Goal: Navigation & Orientation: Find specific page/section

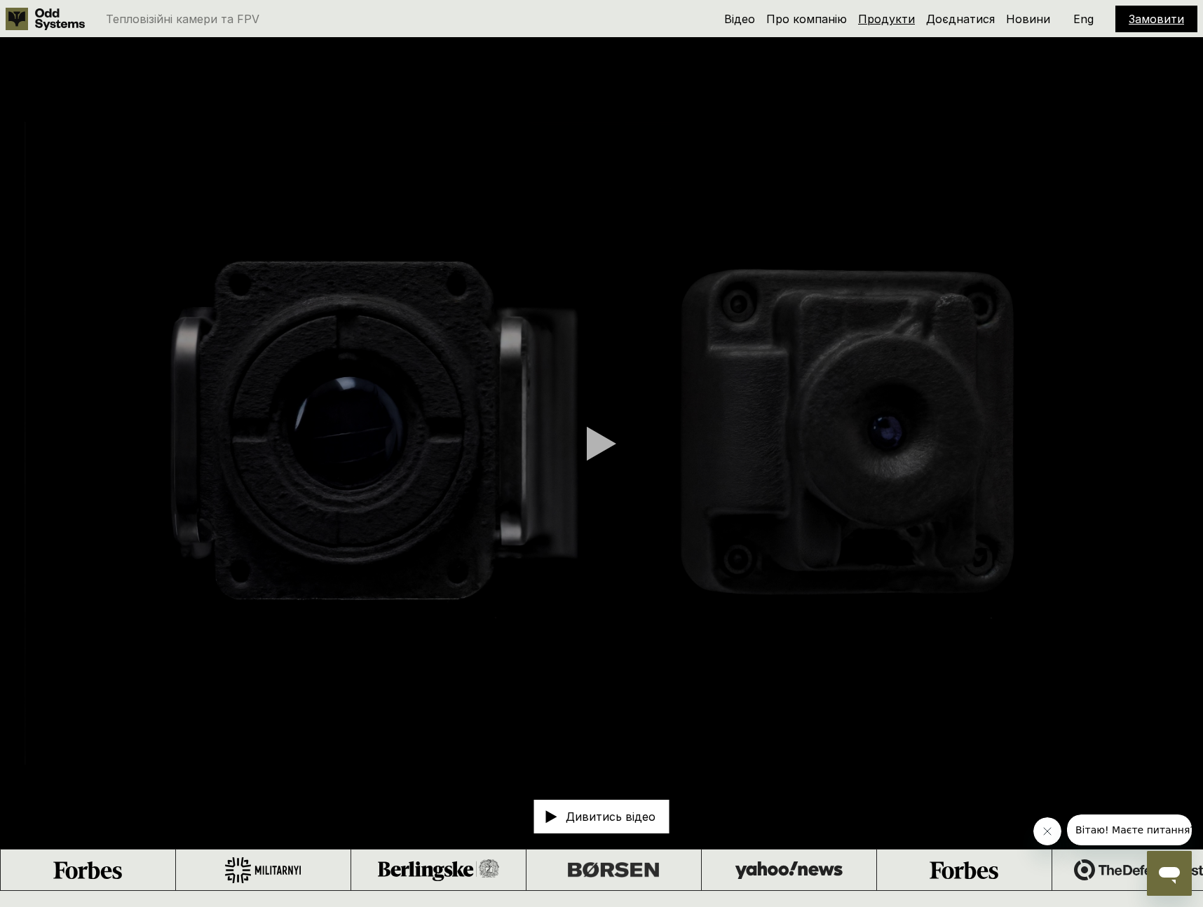
click at [890, 22] on link "Продукти" at bounding box center [886, 19] width 57 height 14
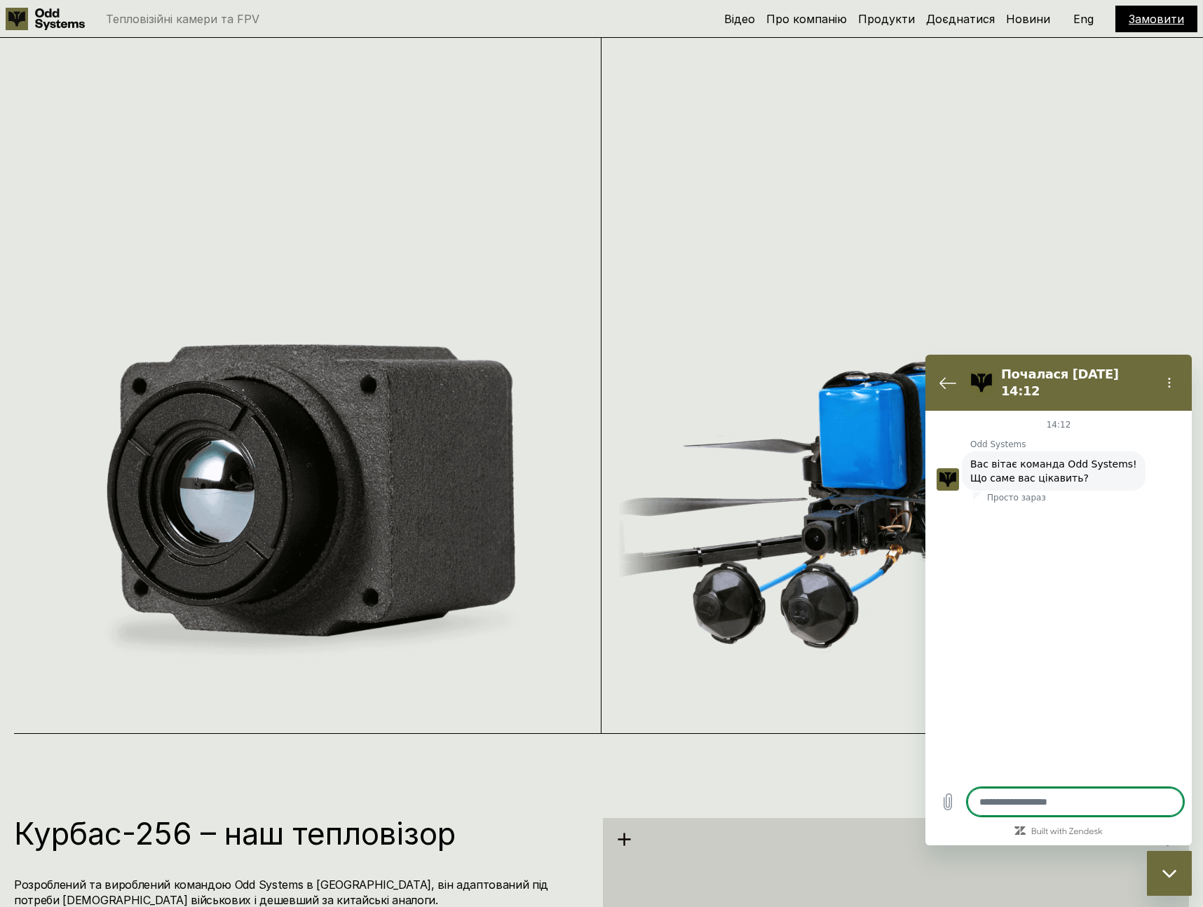
scroll to position [1978, 0]
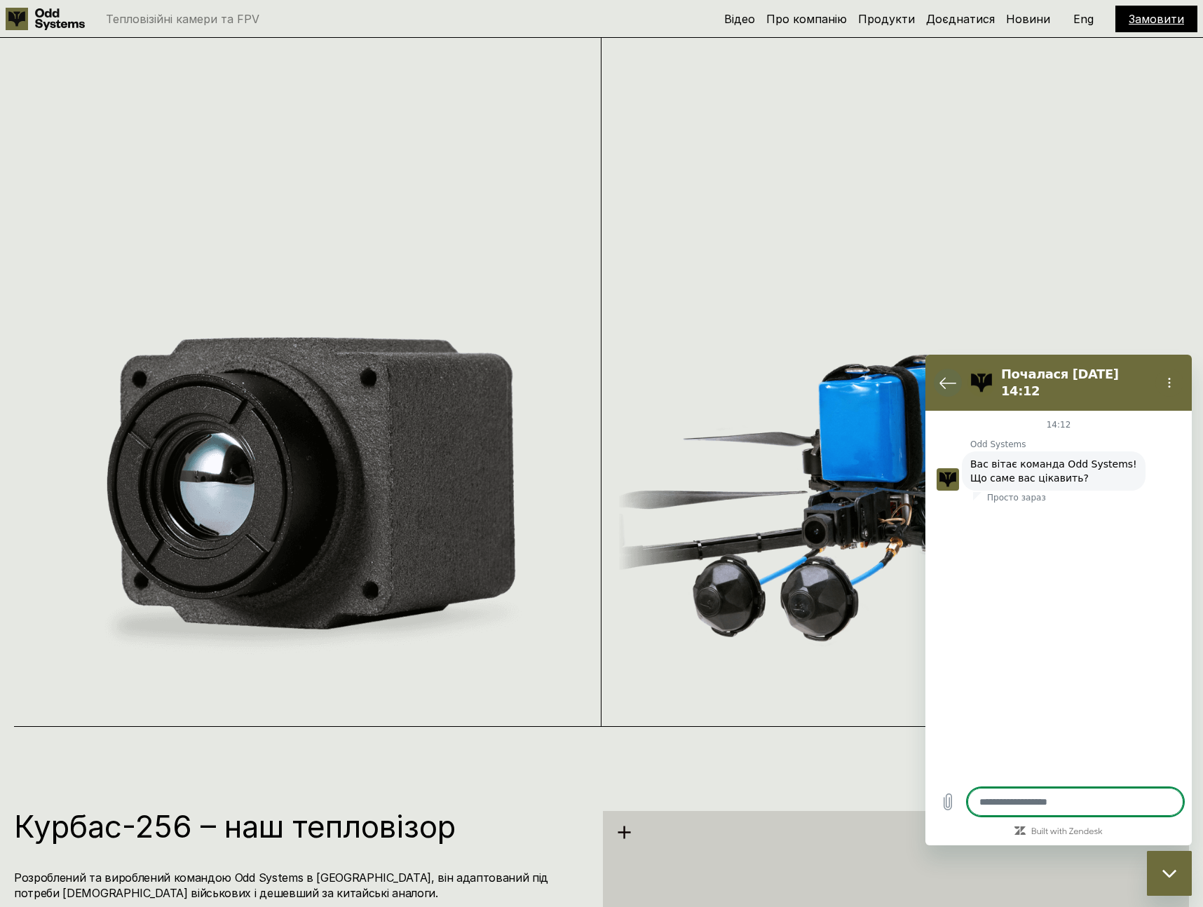
type textarea "*"
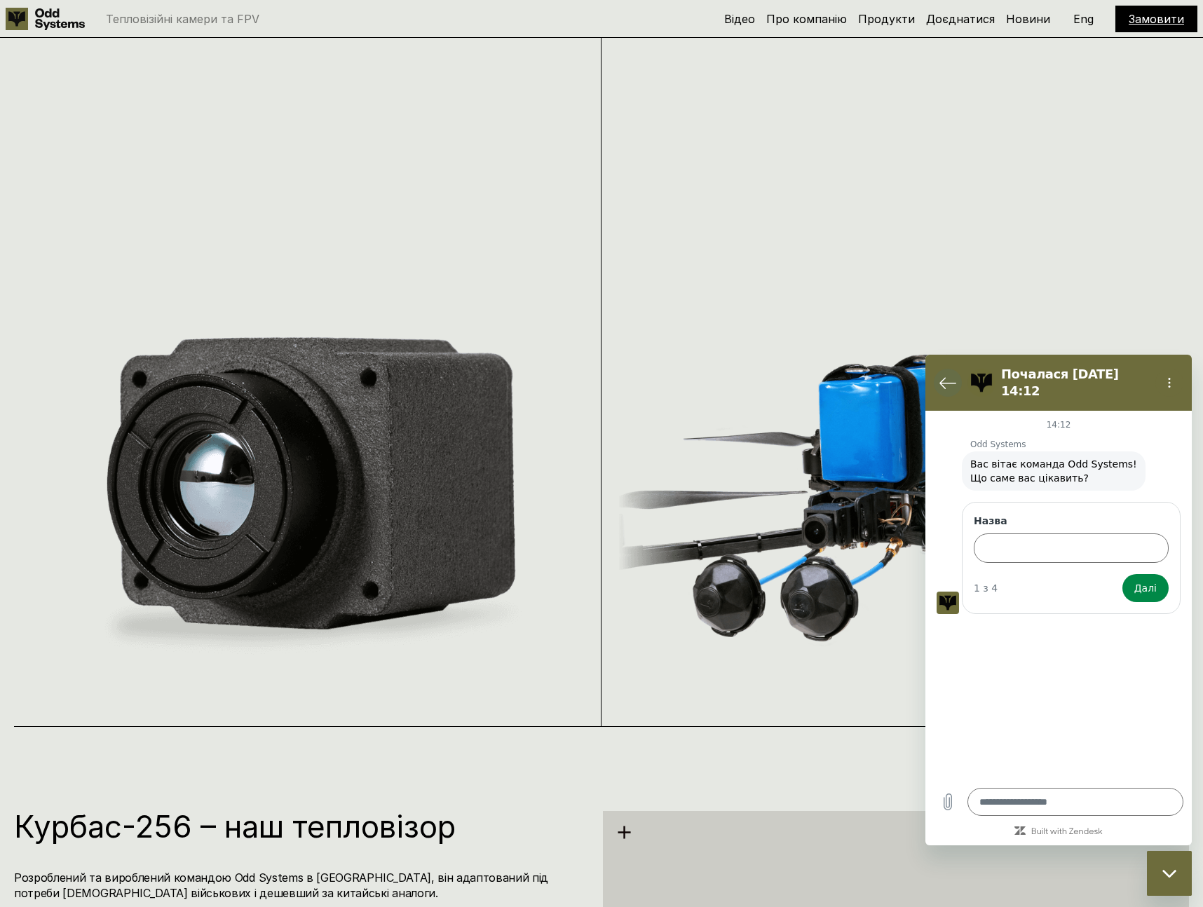
click at [949, 378] on icon "Повернутися до списку розмов" at bounding box center [947, 383] width 15 height 11
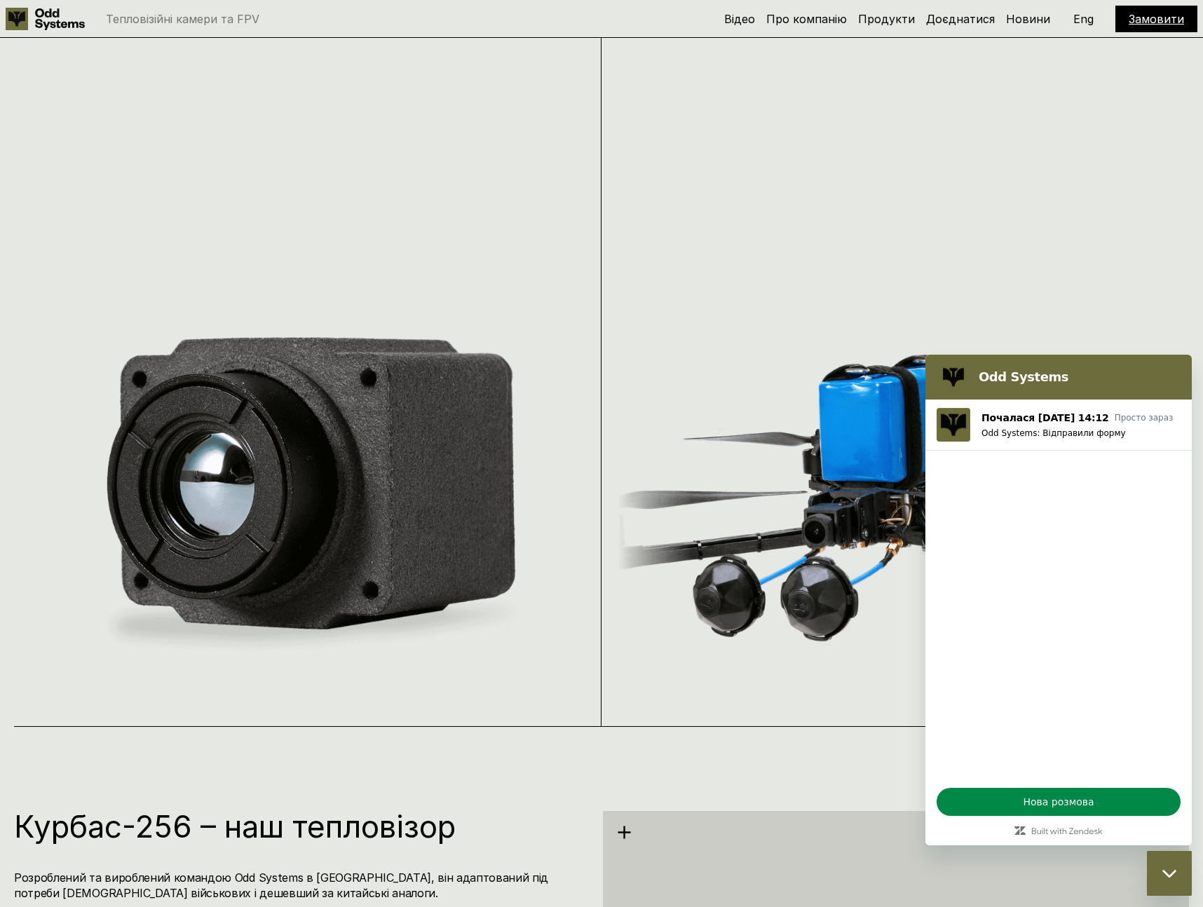
click at [1162, 864] on div "Закрити вікно обміну повідомленнями" at bounding box center [1169, 873] width 42 height 42
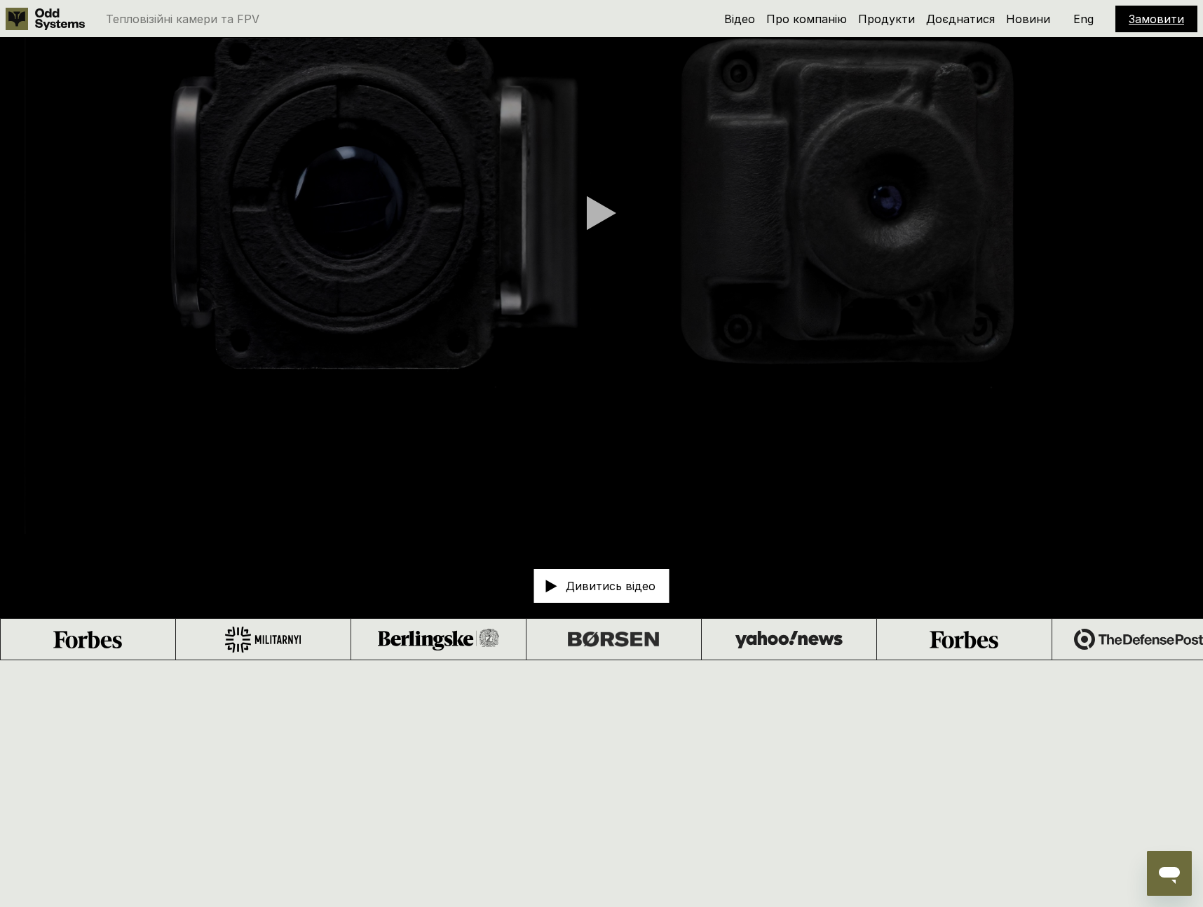
scroll to position [0, 0]
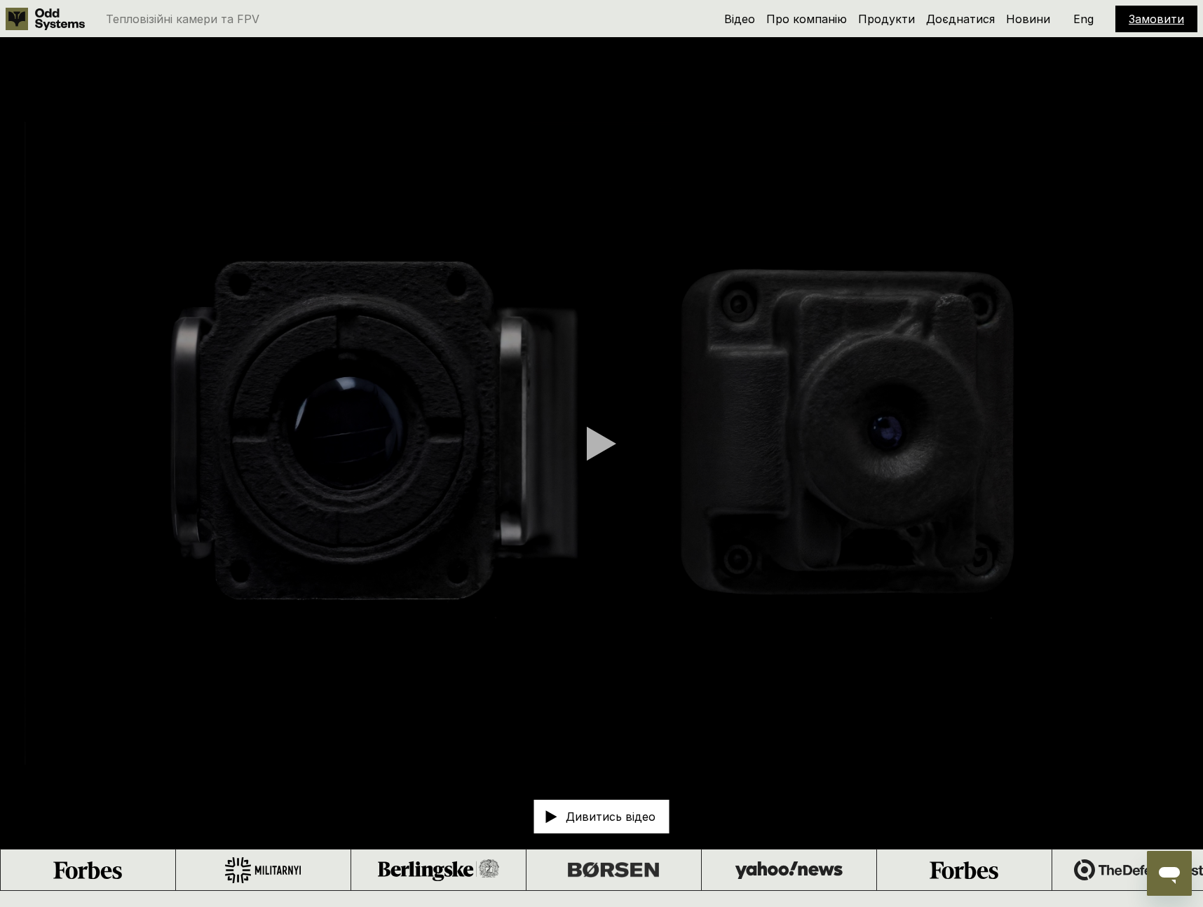
click at [36, 16] on use at bounding box center [60, 19] width 50 height 22
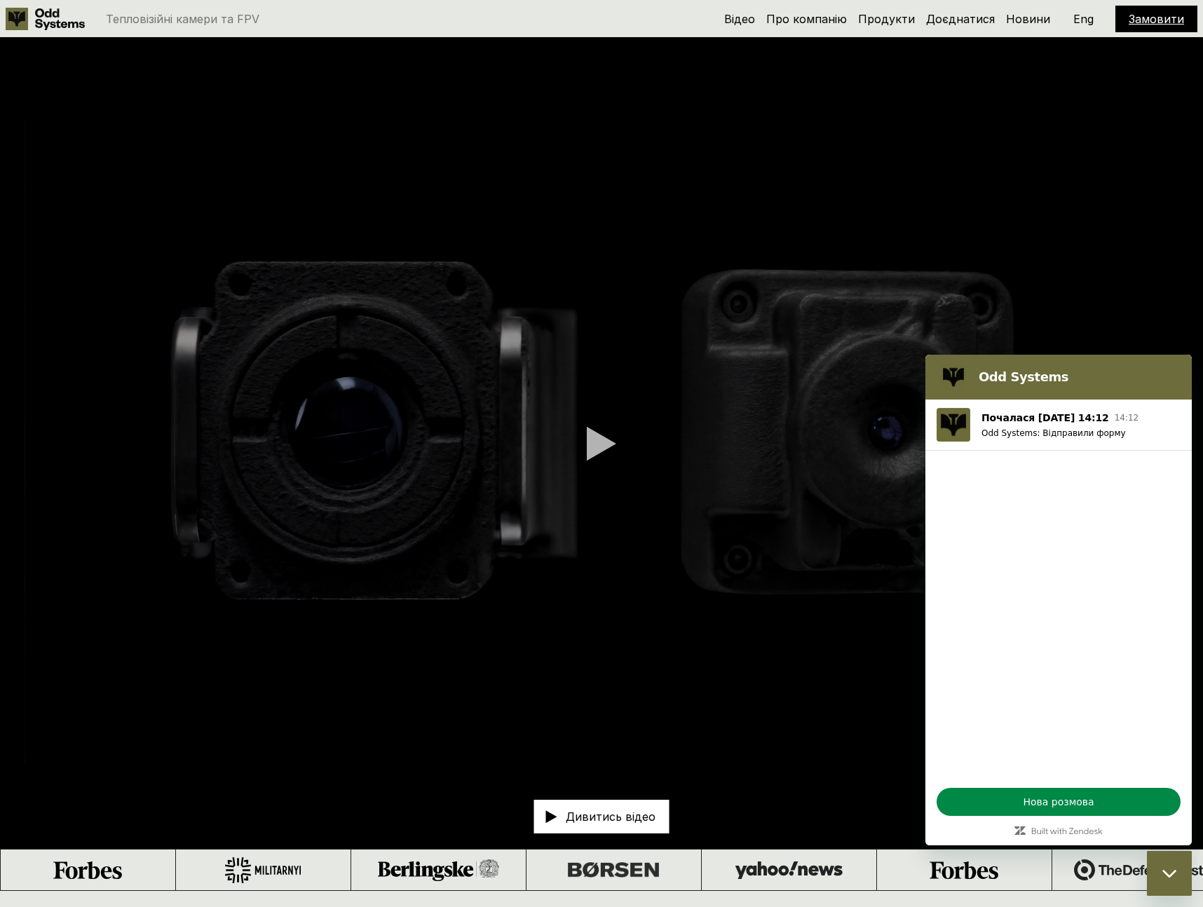
click at [665, 583] on video at bounding box center [601, 443] width 1203 height 810
click at [1075, 253] on video at bounding box center [601, 443] width 1203 height 810
